Goal: Information Seeking & Learning: Learn about a topic

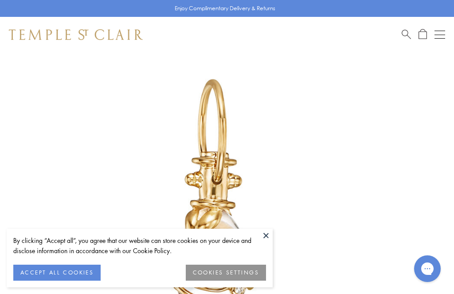
click at [261, 241] on button at bounding box center [266, 235] width 13 height 13
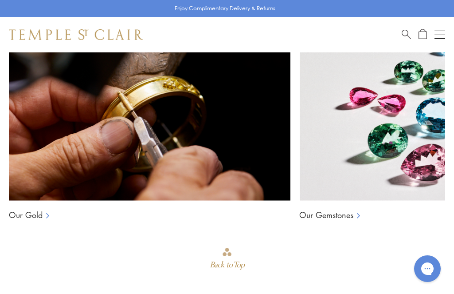
scroll to position [1030, 0]
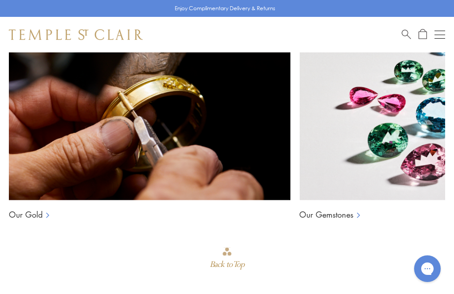
click at [39, 212] on link "Our Gold" at bounding box center [26, 214] width 34 height 11
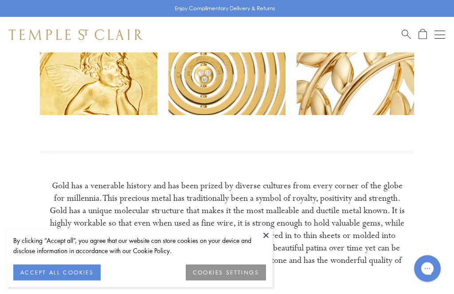
scroll to position [112, 0]
click at [261, 242] on button at bounding box center [266, 235] width 13 height 13
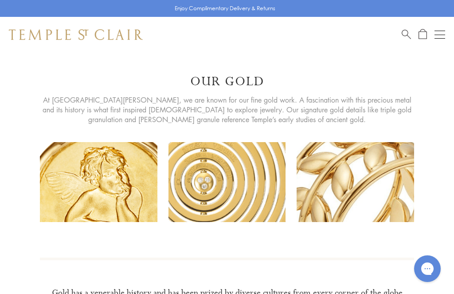
scroll to position [0, 0]
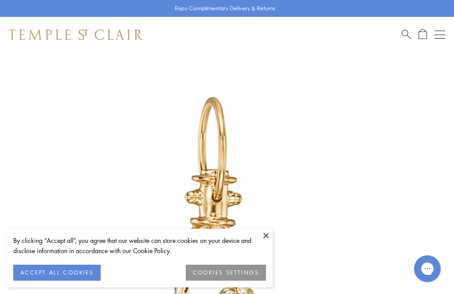
click at [256, 228] on img at bounding box center [214, 232] width 428 height 428
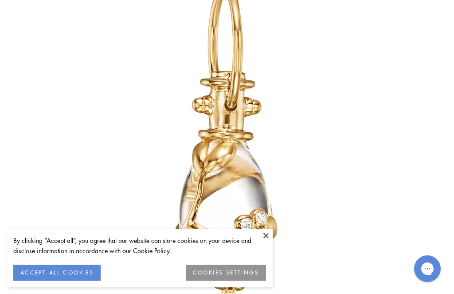
click at [264, 235] on button at bounding box center [266, 235] width 13 height 13
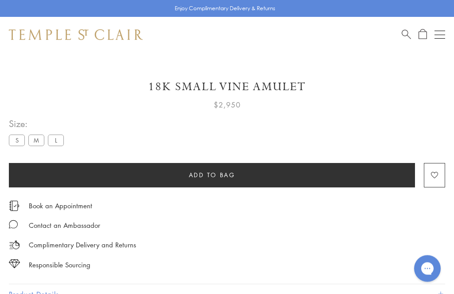
scroll to position [428, 0]
click at [60, 293] on button "Product Details" at bounding box center [227, 294] width 437 height 20
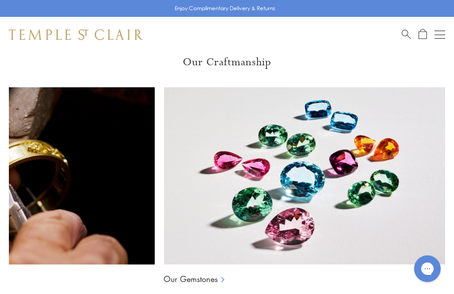
scroll to position [0, 136]
click at [193, 273] on link "Our Gemstones" at bounding box center [191, 278] width 54 height 11
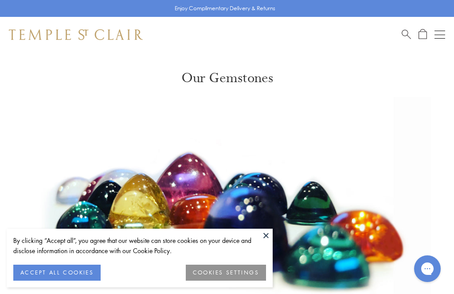
click at [266, 231] on button at bounding box center [266, 235] width 13 height 13
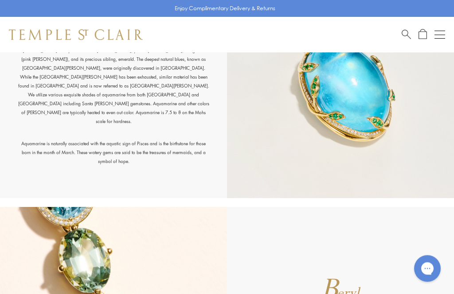
scroll to position [615, 0]
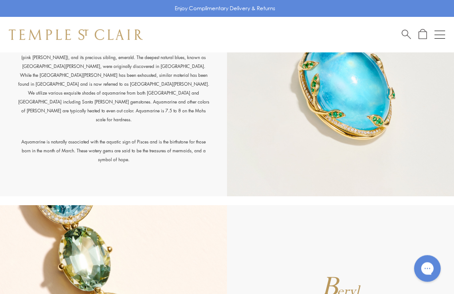
click at [40, 156] on div "A quamarine Mimicking the color of the sea, aquamarine (Latin: aqua marina = se…" at bounding box center [113, 76] width 227 height 239
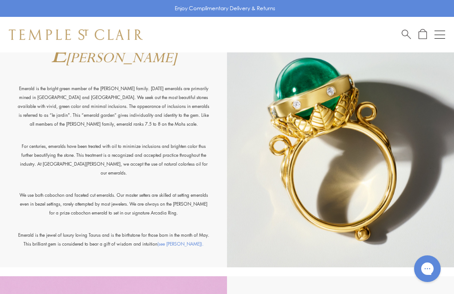
scroll to position [1536, 0]
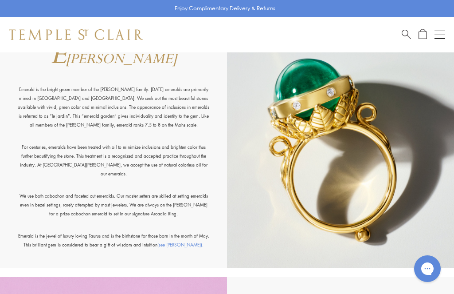
click at [162, 185] on p "For centuries, emeralds have been treated with oil to minimize inclusions and b…" at bounding box center [114, 166] width 192 height 49
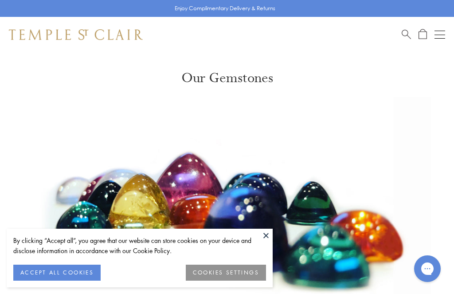
click at [266, 238] on button at bounding box center [266, 235] width 13 height 13
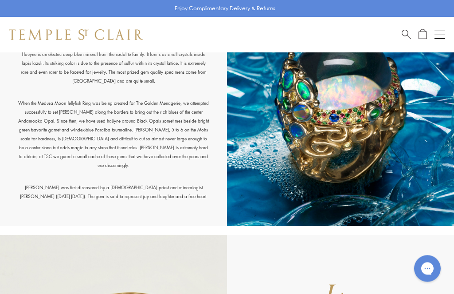
scroll to position [2078, 0]
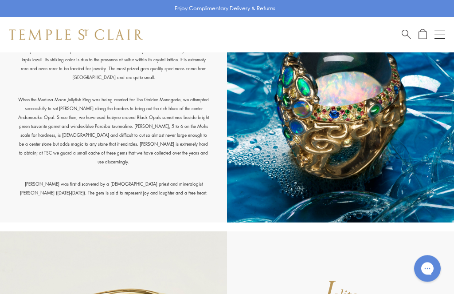
click at [51, 105] on p "When the Medusa Moon Jellyfish Ring was being created for The Golden Menagerie,…" at bounding box center [114, 137] width 192 height 84
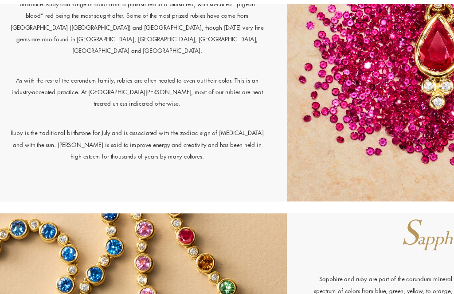
scroll to position [5077, 0]
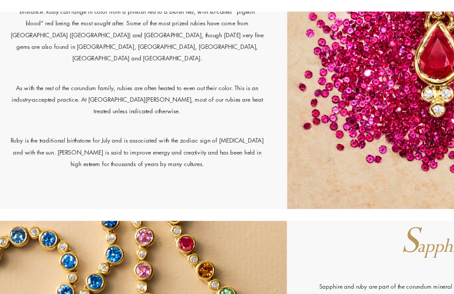
click at [30, 39] on p "When a sapphire moves into the deep red spectrum, it qualifies as ruby. Ruby, l…" at bounding box center [114, 67] width 192 height 75
click at [50, 106] on p "As with the rest of the corundum family, rubies are often heated to even out th…" at bounding box center [114, 126] width 192 height 40
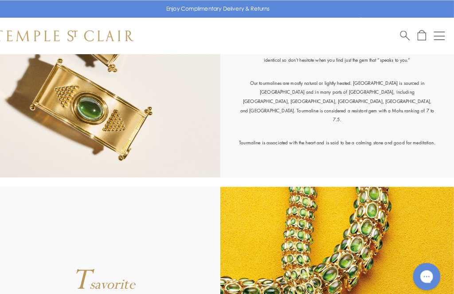
scroll to position [6845, 0]
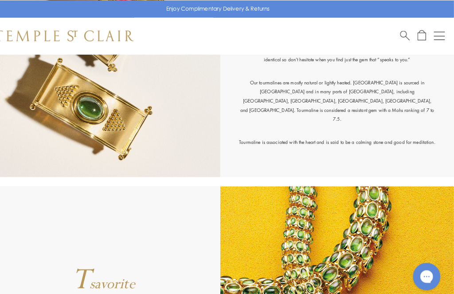
click at [377, 60] on p "At Temple St. Clair, we love tourmalines and utilize the full spectrum of this …" at bounding box center [341, 37] width 192 height 75
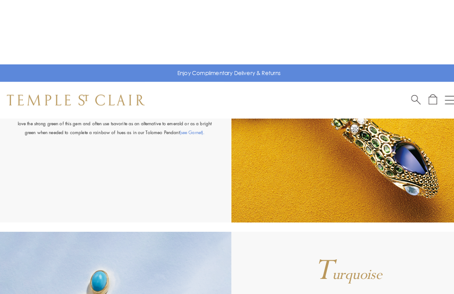
scroll to position [6964, 0]
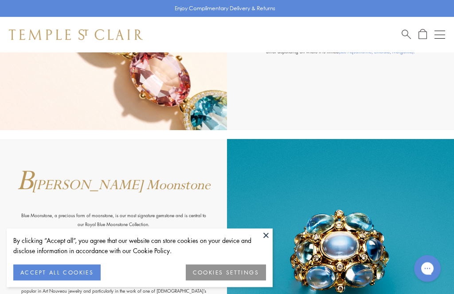
scroll to position [930, 0]
click at [274, 264] on img at bounding box center [340, 258] width 227 height 239
click at [271, 242] on button at bounding box center [266, 235] width 13 height 13
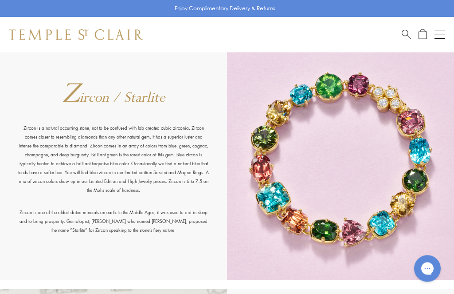
scroll to position [7481, 0]
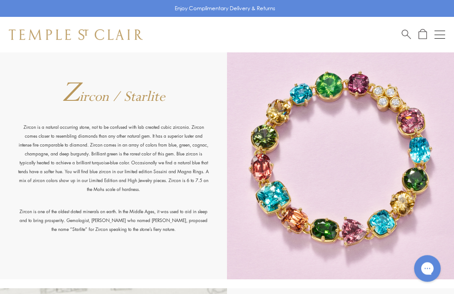
click at [391, 119] on img at bounding box center [340, 159] width 227 height 239
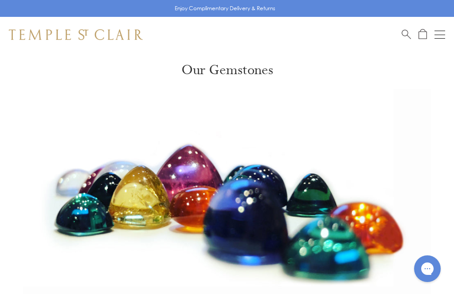
scroll to position [0, 0]
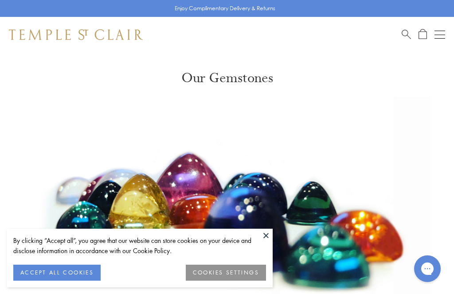
click at [271, 235] on button at bounding box center [266, 235] width 13 height 13
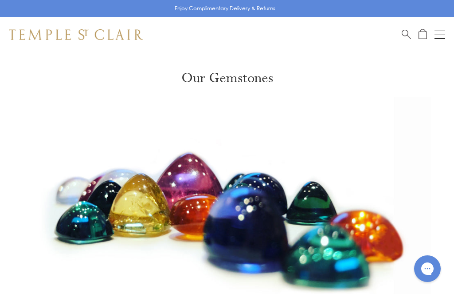
click at [441, 34] on button "Open navigation" at bounding box center [440, 34] width 11 height 11
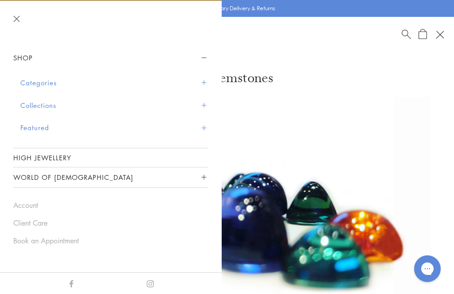
click at [409, 29] on span "Search" at bounding box center [406, 33] width 9 height 9
click at [403, 33] on span "Search" at bounding box center [406, 33] width 9 height 9
click at [407, 32] on span "Search" at bounding box center [406, 33] width 9 height 9
click at [271, 111] on img at bounding box center [227, 210] width 454 height 227
click at [16, 18] on button "Close navigation" at bounding box center [16, 19] width 7 height 7
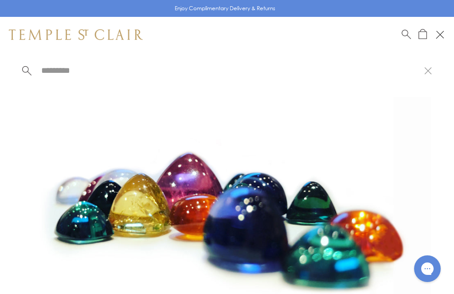
click at [430, 75] on button at bounding box center [429, 70] width 8 height 8
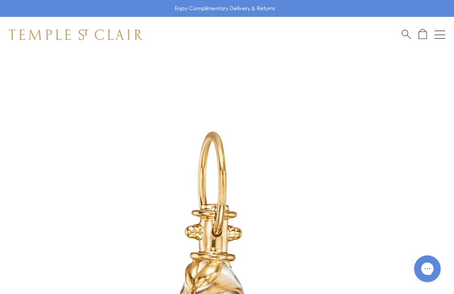
click at [405, 34] on span "Search" at bounding box center [406, 33] width 9 height 9
click at [407, 29] on span "Search" at bounding box center [406, 33] width 9 height 9
click at [402, 30] on span "Search" at bounding box center [406, 33] width 9 height 9
click at [51, 75] on input "search" at bounding box center [232, 70] width 384 height 10
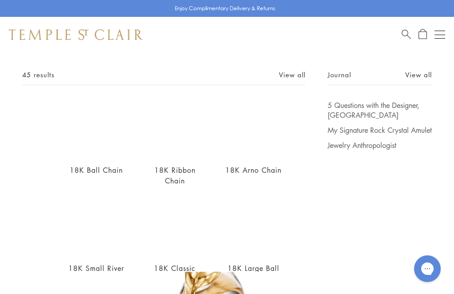
scroll to position [33, 0]
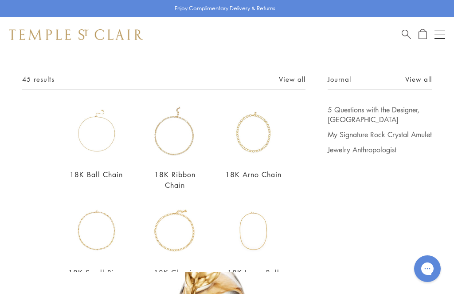
type input "******"
click at [302, 82] on link "View all" at bounding box center [292, 79] width 27 height 10
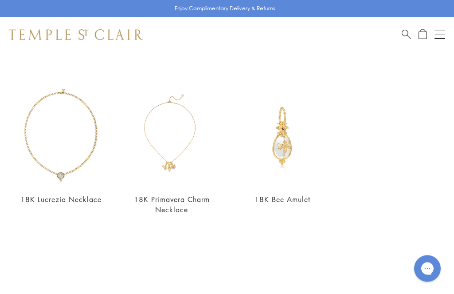
scroll to position [1341, 0]
click at [233, 284] on link "2" at bounding box center [227, 296] width 29 height 24
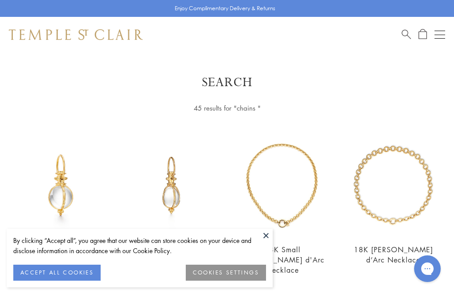
click at [266, 237] on button at bounding box center [266, 235] width 13 height 13
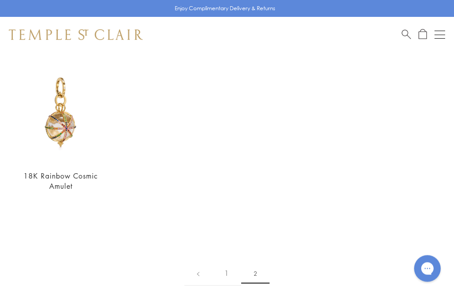
scroll to position [411, 0]
click at [70, 171] on link "18K Rainbow Cosmic Amulet" at bounding box center [61, 181] width 75 height 20
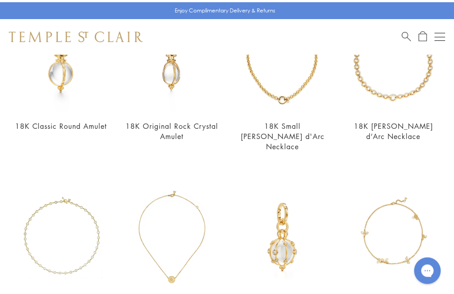
scroll to position [123, 0]
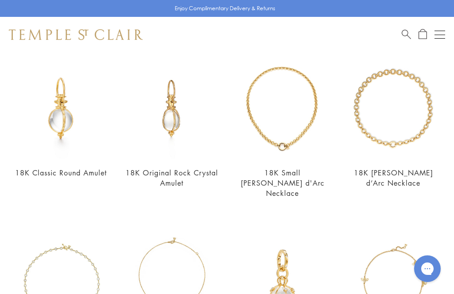
scroll to position [68, 0]
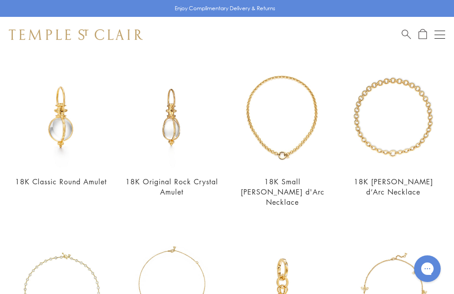
click at [185, 182] on link "18K Original Rock Crystal Amulet" at bounding box center [172, 187] width 93 height 20
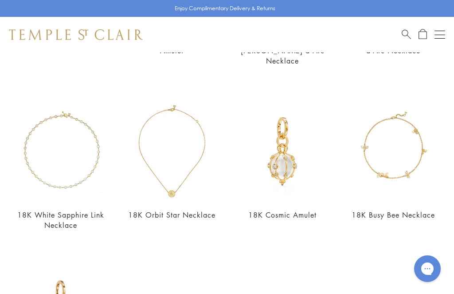
scroll to position [208, 0]
click at [296, 211] on link "18K Cosmic Amulet" at bounding box center [283, 216] width 68 height 10
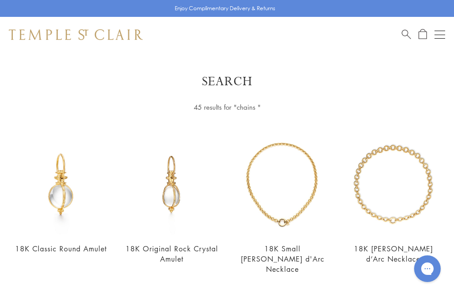
scroll to position [0, 0]
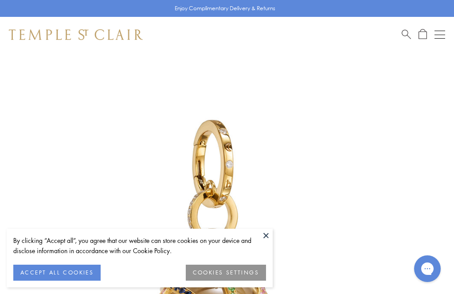
click at [79, 269] on button "ACCEPT ALL COOKIES" at bounding box center [56, 272] width 87 height 16
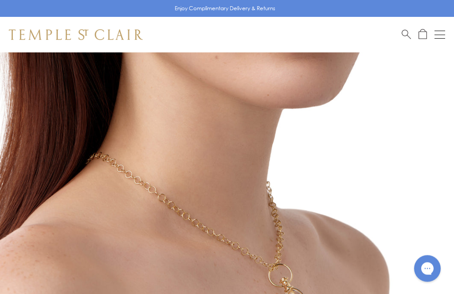
scroll to position [151, 0]
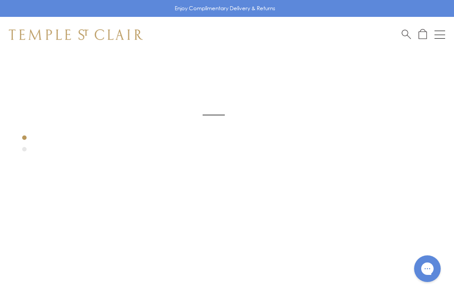
click at [228, 293] on img at bounding box center [214, 115] width 428 height 428
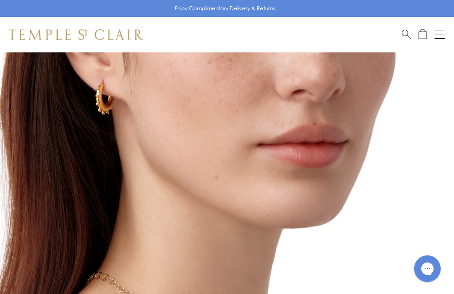
scroll to position [0, 0]
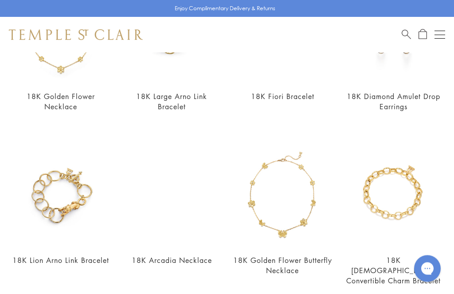
scroll to position [1107, 0]
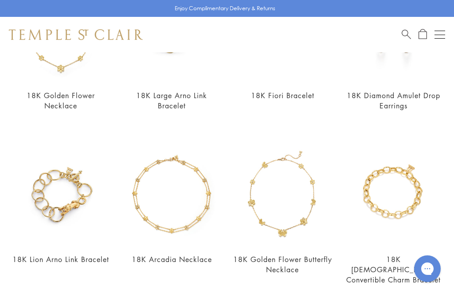
click at [403, 259] on link "18K Temple Convertible Charm Bracelet" at bounding box center [394, 269] width 95 height 30
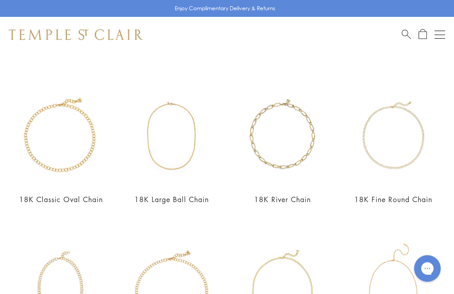
scroll to position [204, 0]
click at [407, 198] on link "18K Fine Round Chain" at bounding box center [394, 199] width 78 height 10
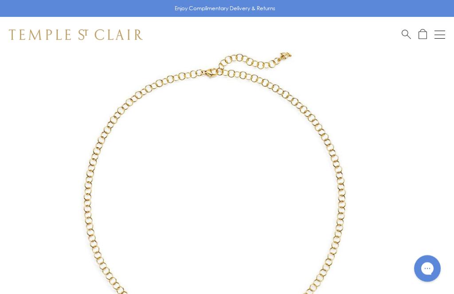
scroll to position [20, 0]
